Goal: Task Accomplishment & Management: Use online tool/utility

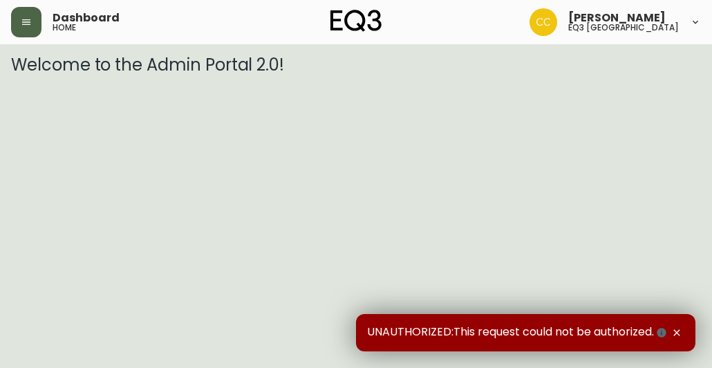
click at [35, 34] on button "button" at bounding box center [26, 22] width 30 height 30
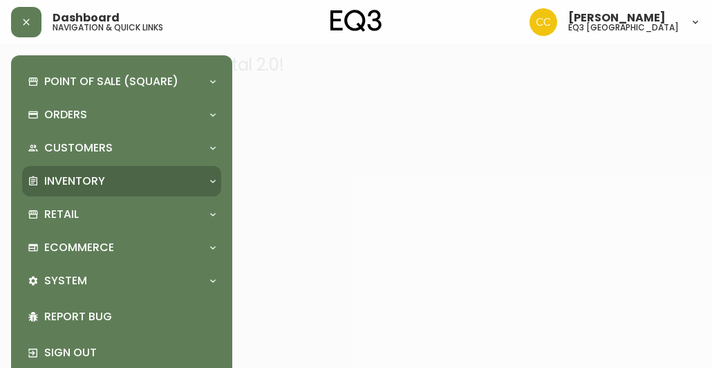
click at [106, 182] on div "Inventory" at bounding box center [115, 180] width 174 height 15
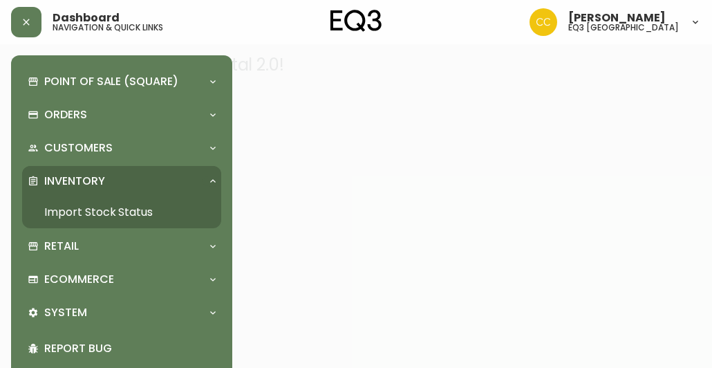
click at [82, 220] on link "Import Stock Status" at bounding box center [121, 212] width 199 height 32
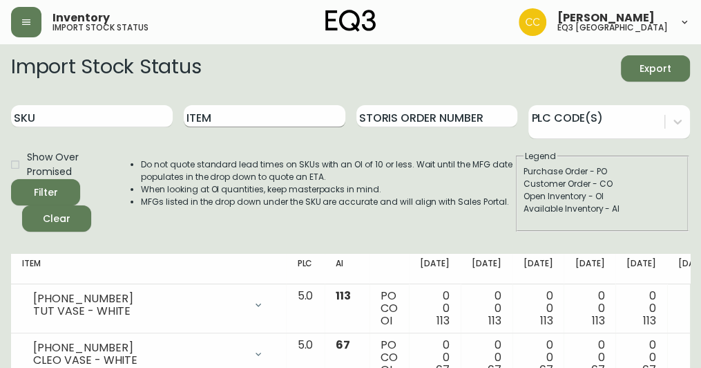
click at [231, 106] on input "Item" at bounding box center [265, 116] width 162 height 22
type input "S&S"
click at [11, 179] on button "Filter" at bounding box center [45, 192] width 69 height 26
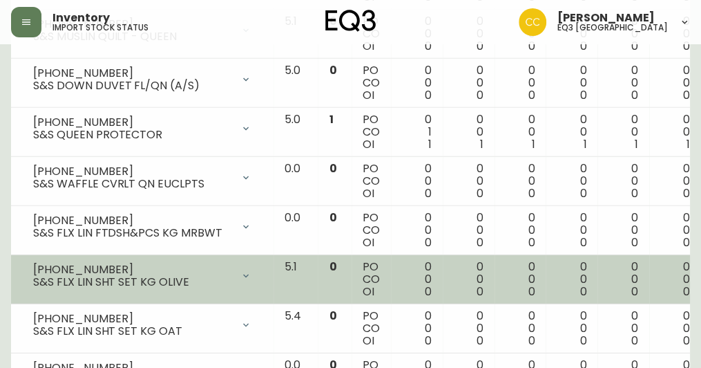
scroll to position [1503, 0]
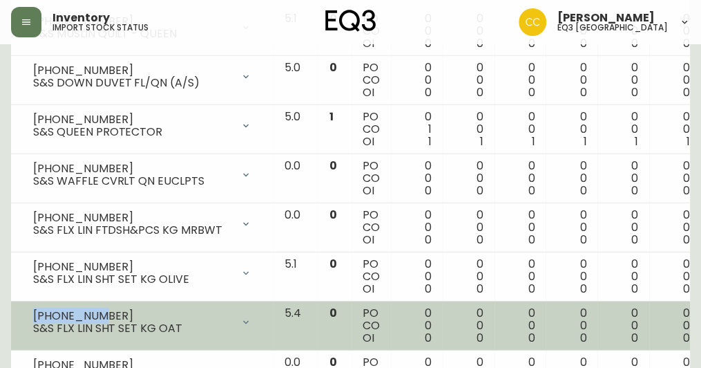
drag, startPoint x: 97, startPoint y: 308, endPoint x: 26, endPoint y: 307, distance: 71.2
click at [26, 307] on div "[PHONE_NUMBER] S&S FLX LIN SHT SET KG OAT" at bounding box center [142, 322] width 240 height 30
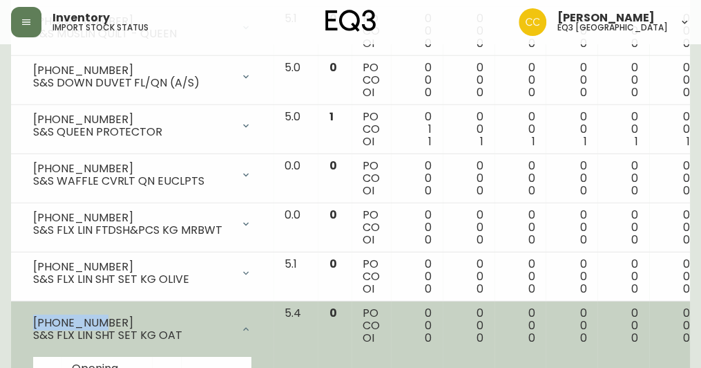
drag, startPoint x: 26, startPoint y: 307, endPoint x: 49, endPoint y: 316, distance: 24.3
click at [49, 316] on div "[PHONE_NUMBER]" at bounding box center [132, 322] width 199 height 12
drag, startPoint x: 434, startPoint y: 248, endPoint x: 203, endPoint y: 321, distance: 242.1
click at [203, 321] on tbody "5360-673-D1 S&S ORGANIC MATTRESS MDMFRM KG Opening Balance 0 ( [DATE] ) Availab…" at bounding box center [562, 55] width 1103 height 2549
